Goal: Transaction & Acquisition: Book appointment/travel/reservation

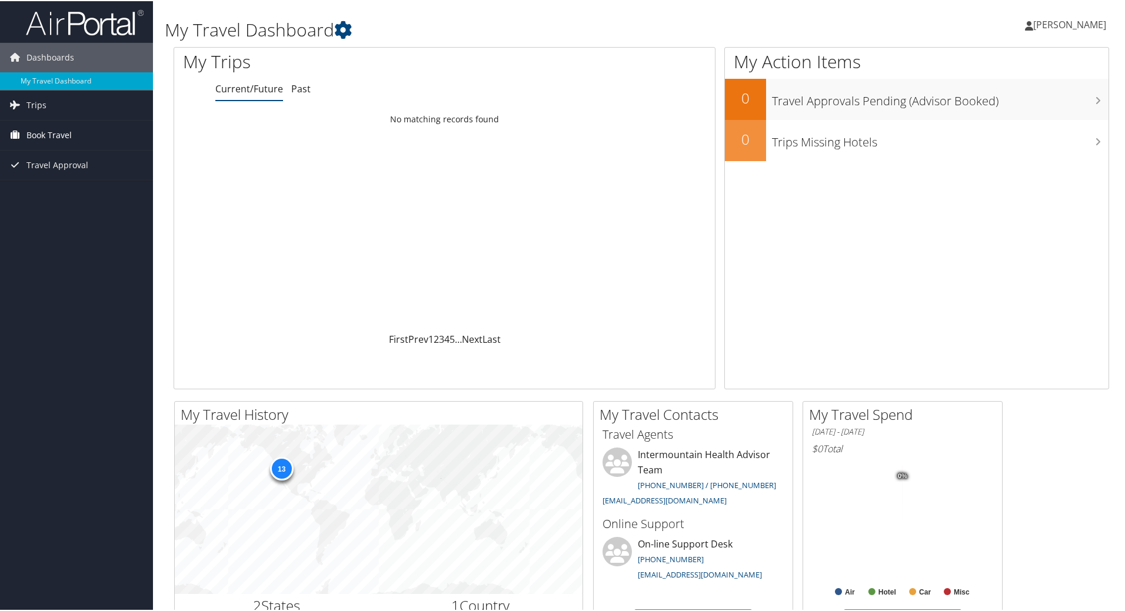
click at [75, 134] on link "Book Travel" at bounding box center [76, 133] width 153 height 29
click at [73, 161] on span "Travel Approval" at bounding box center [57, 163] width 62 height 29
click at [64, 139] on span "Book Travel" at bounding box center [48, 133] width 45 height 29
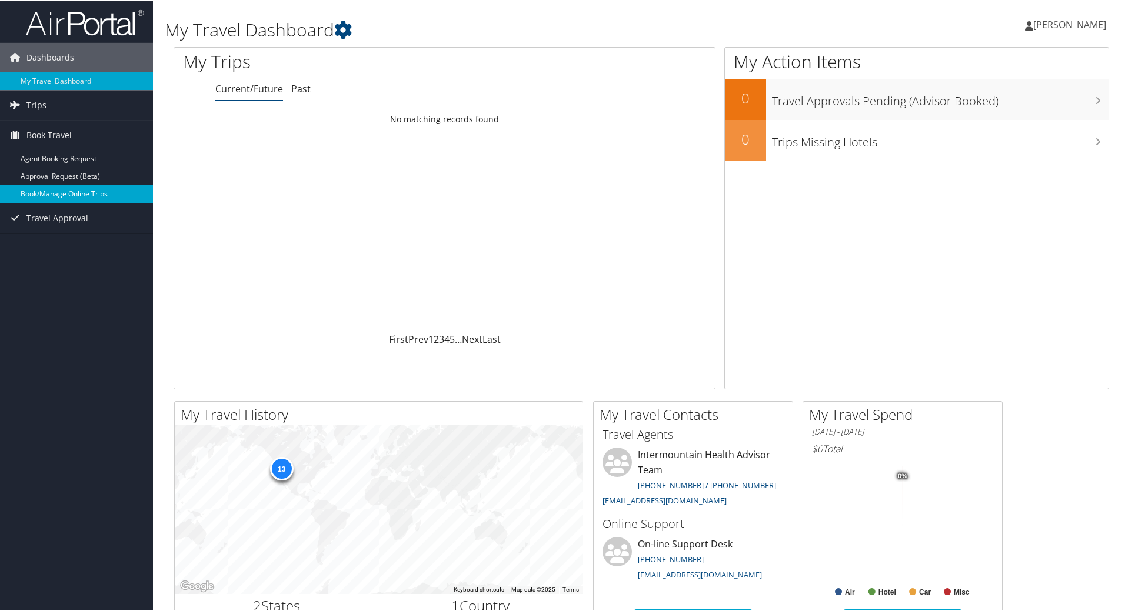
click at [87, 194] on link "Book/Manage Online Trips" at bounding box center [76, 193] width 153 height 18
click at [97, 190] on link "Book/Manage Online Trips" at bounding box center [76, 193] width 153 height 18
click at [74, 191] on link "Book/Manage Online Trips" at bounding box center [76, 193] width 153 height 18
click at [65, 134] on span "Book Travel" at bounding box center [48, 133] width 45 height 29
click at [104, 191] on link "Book/Manage Online Trips" at bounding box center [76, 193] width 153 height 18
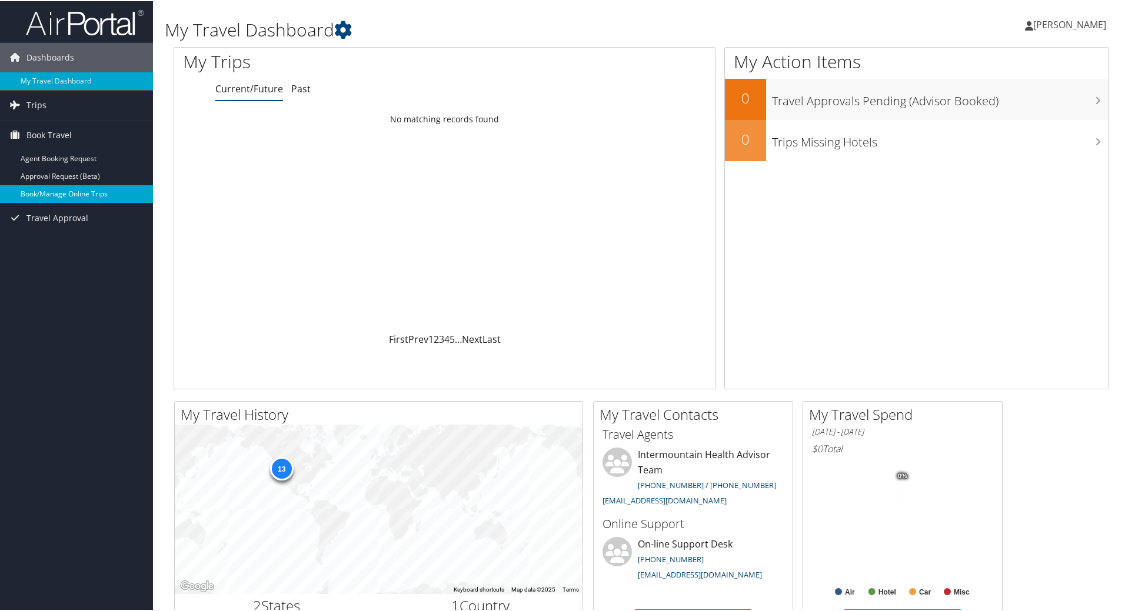
click at [64, 194] on link "Book/Manage Online Trips" at bounding box center [76, 193] width 153 height 18
click at [54, 136] on span "Book Travel" at bounding box center [48, 133] width 45 height 29
click at [54, 135] on span "Book Travel" at bounding box center [48, 133] width 45 height 29
click at [79, 193] on link "Book/Manage Online Trips" at bounding box center [76, 193] width 153 height 18
click at [67, 198] on link "Book/Manage Online Trips" at bounding box center [76, 193] width 153 height 18
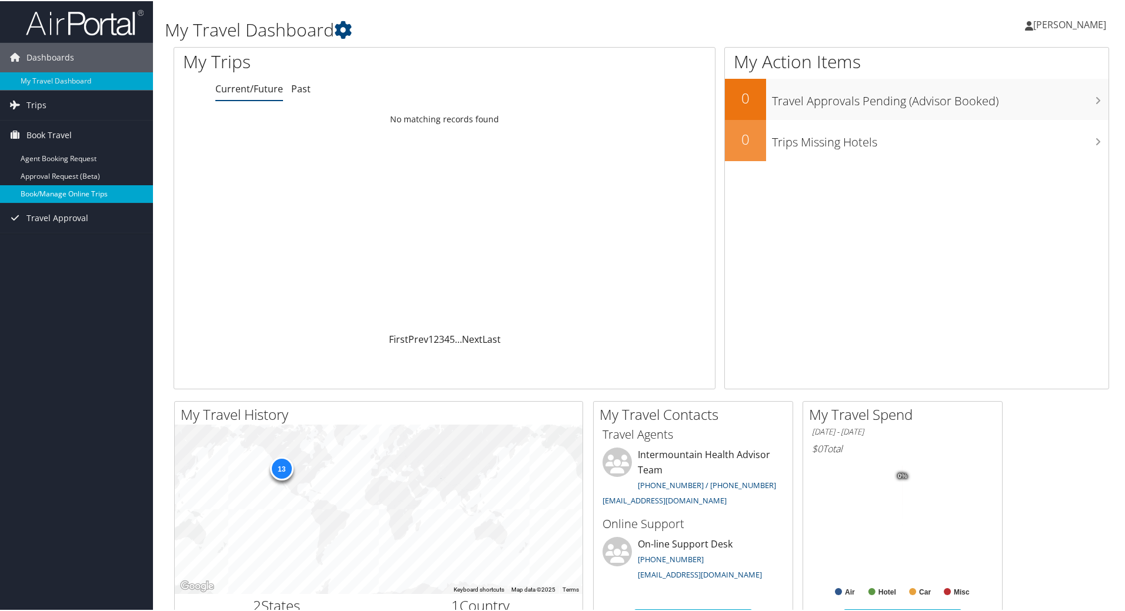
click at [91, 197] on link "Book/Manage Online Trips" at bounding box center [76, 193] width 153 height 18
click at [74, 192] on link "Book/Manage Online Trips" at bounding box center [76, 193] width 153 height 18
